Goal: Information Seeking & Learning: Find specific fact

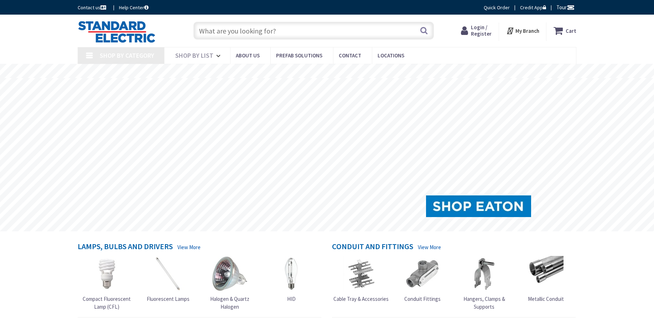
click at [246, 27] on input "text" at bounding box center [314, 31] width 241 height 18
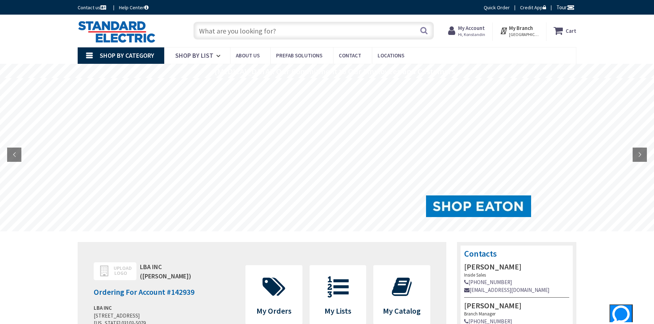
paste input "BRP20L125R"
type input "BRP20L125R"
click at [424, 30] on button "Search" at bounding box center [423, 30] width 9 height 16
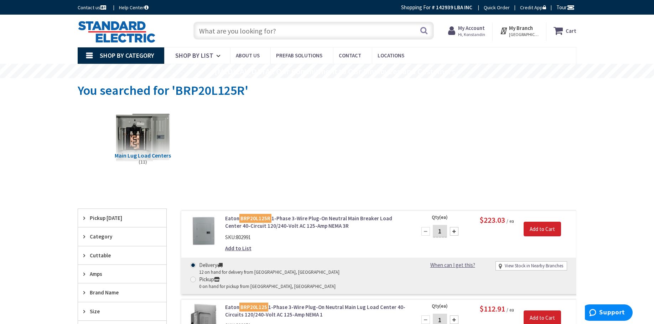
click at [220, 32] on input "text" at bounding box center [314, 31] width 241 height 18
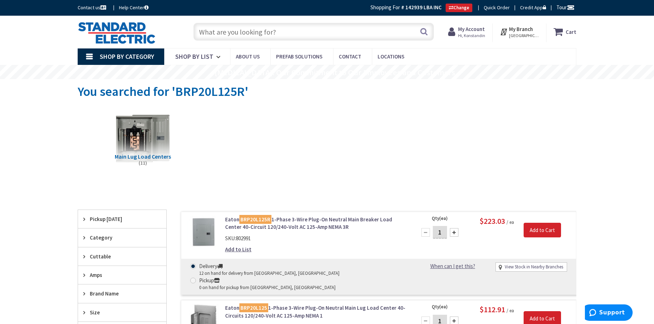
paste input "BRP20L125R"
click at [217, 29] on input "BRP20L125R" at bounding box center [314, 32] width 241 height 18
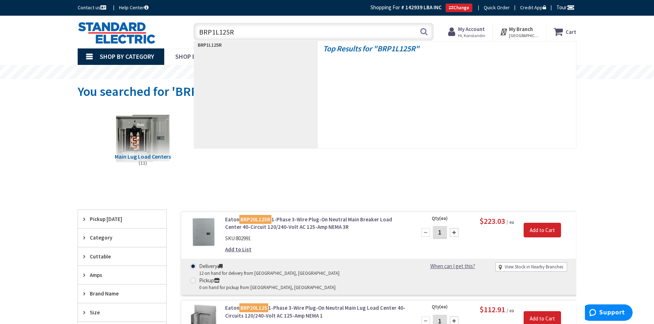
type input "BRP14L125R"
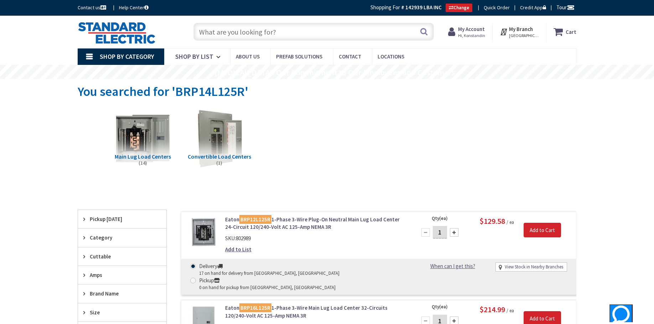
click at [294, 221] on link "Eaton BRP12L125R 1-Phase 3-Wire Plug-On Neutral Main Lug Load Center 24-Circuit…" at bounding box center [315, 223] width 181 height 15
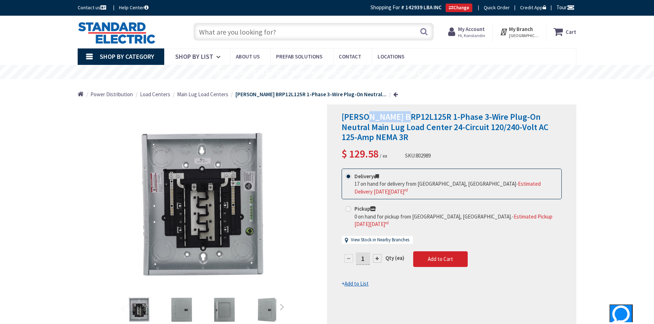
drag, startPoint x: 364, startPoint y: 117, endPoint x: 408, endPoint y: 115, distance: 44.6
click at [408, 115] on span "Eaton BRP12L125R 1-Phase 3-Wire Plug-On Neutral Main Lug Load Center 24-Circuit…" at bounding box center [445, 127] width 207 height 32
click at [456, 140] on h1 "Eaton BRP12L125R 1-Phase 3-Wire Plug-On Neutral Main Lug Load Center 24-Circuit…" at bounding box center [452, 127] width 220 height 31
click at [562, 92] on div "Home Power Distribution Load Centers Main Lug Load Centers Eaton BRP12L125R 1-P…" at bounding box center [327, 91] width 535 height 25
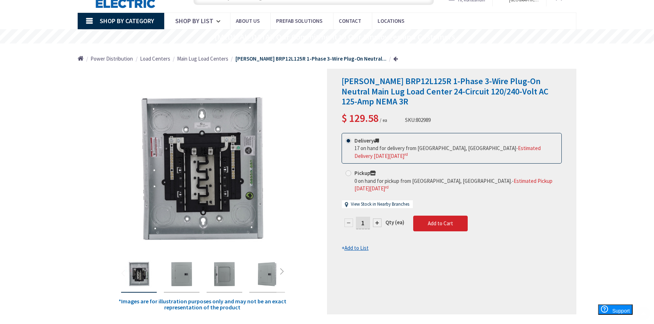
scroll to position [71, 0]
